Goal: Navigation & Orientation: Find specific page/section

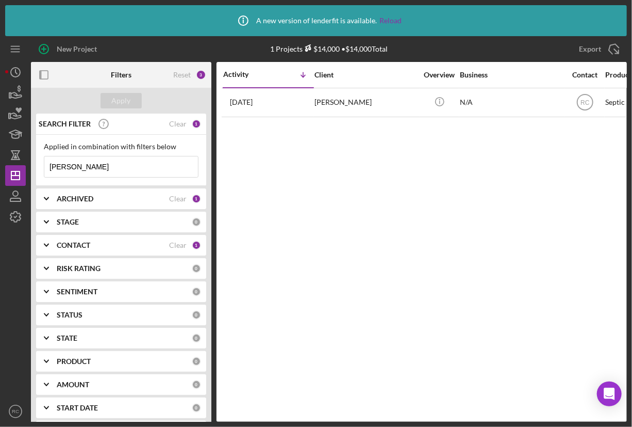
click at [391, 26] on div "Icon/Info A new version of lenderfit is available. Reload" at bounding box center [316, 21] width 171 height 26
click at [393, 18] on link "Reload" at bounding box center [391, 21] width 22 height 8
